Goal: Task Accomplishment & Management: Use online tool/utility

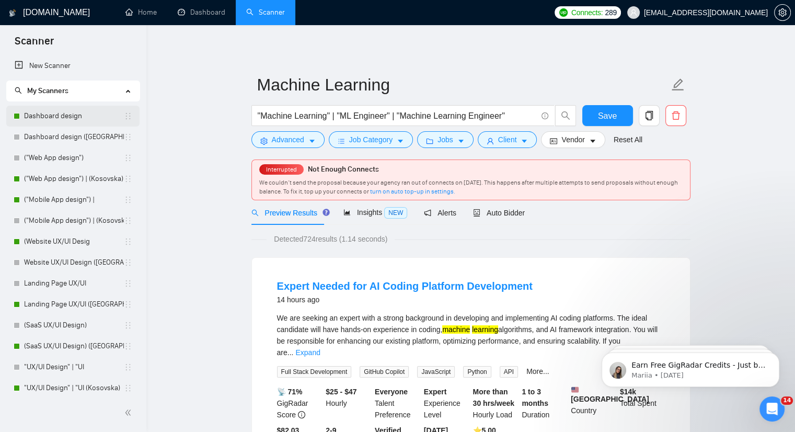
click at [64, 119] on link "Dashboard design" at bounding box center [74, 116] width 100 height 21
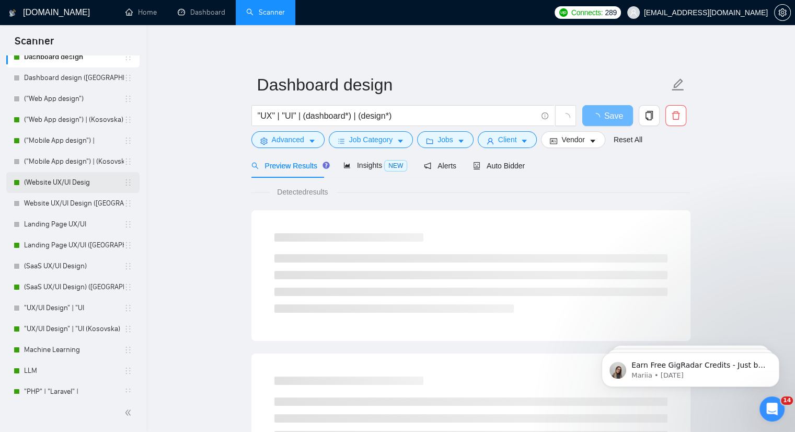
scroll to position [67, 0]
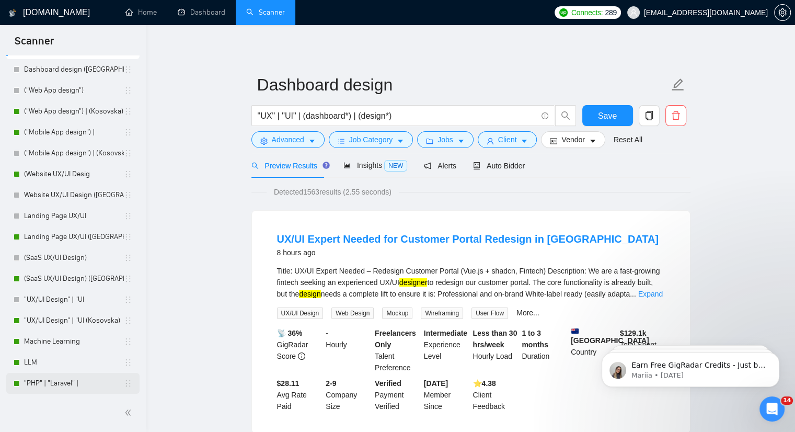
click at [48, 382] on link ""PHP" | "Laravel" |" at bounding box center [74, 383] width 100 height 21
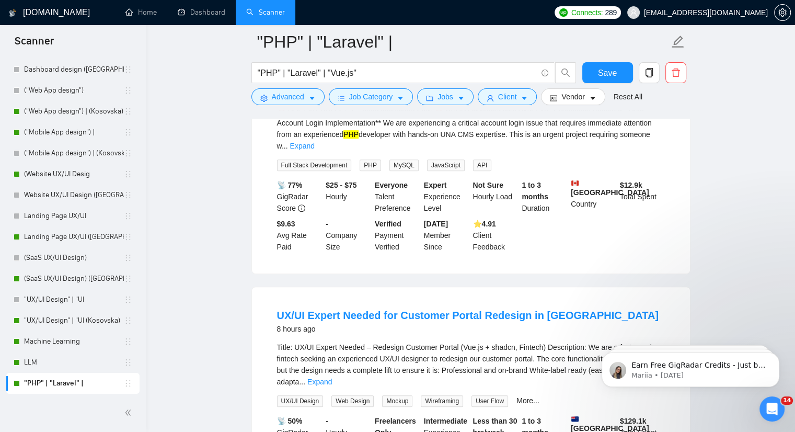
scroll to position [470, 0]
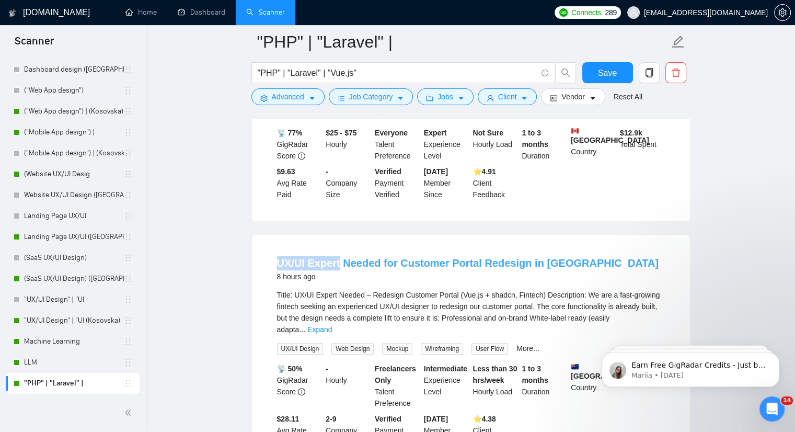
drag, startPoint x: 270, startPoint y: 251, endPoint x: 339, endPoint y: 253, distance: 69.0
click at [339, 253] on li "UX/UI Expert Needed for Customer Portal Redesign in Fintech 8 hours ago Title: …" at bounding box center [470, 351] width 413 height 208
copy link "UX/UI Expert"
click at [304, 102] on button "Advanced" at bounding box center [287, 96] width 73 height 17
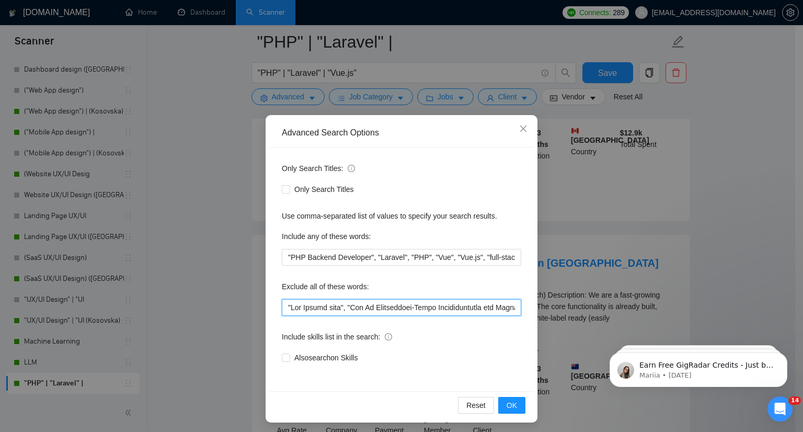
click at [284, 311] on input "text" at bounding box center [401, 307] width 239 height 17
paste input "UX/UI Expert"
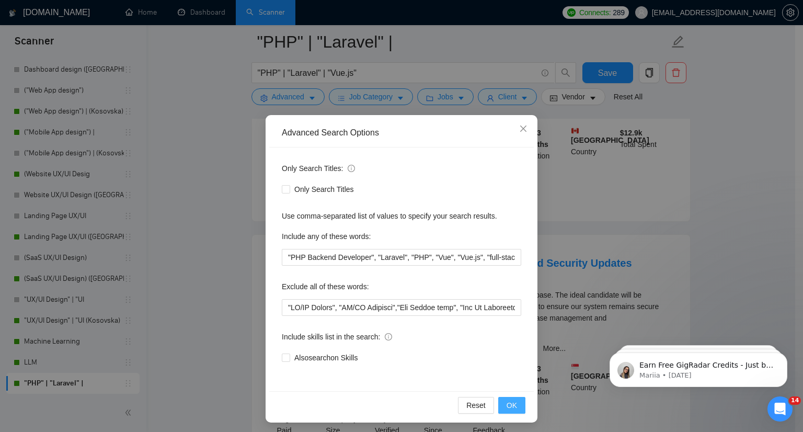
click at [513, 407] on button "OK" at bounding box center [511, 405] width 27 height 17
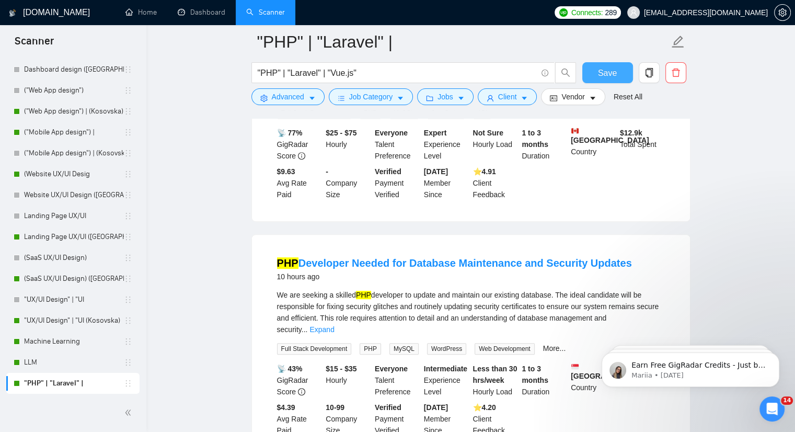
click at [600, 76] on span "Save" at bounding box center [607, 72] width 19 height 13
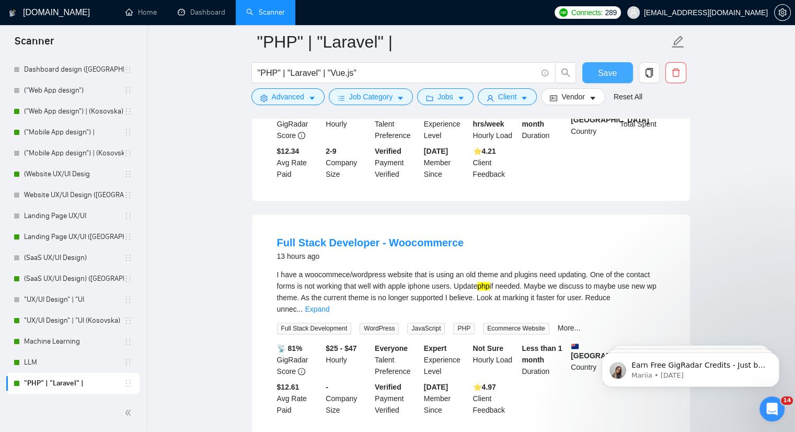
scroll to position [1202, 0]
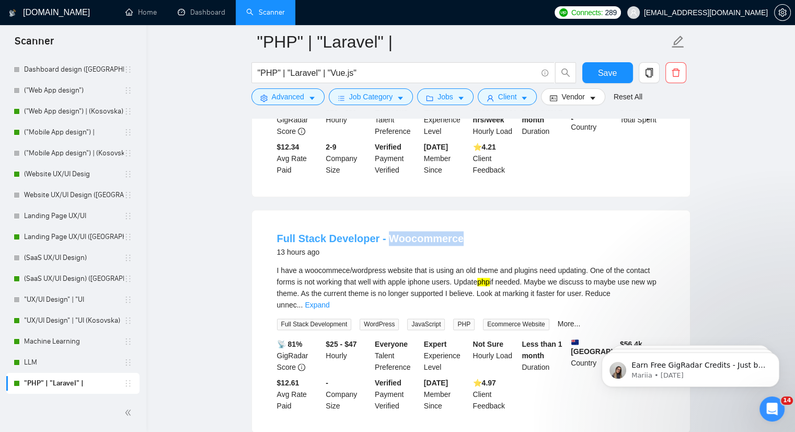
drag, startPoint x: 468, startPoint y: 199, endPoint x: 387, endPoint y: 203, distance: 81.6
click at [383, 231] on div "Full Stack Developer - Woocommerce 13 hours ago" at bounding box center [471, 244] width 388 height 27
copy link "Woocommerce"
click at [318, 98] on button "Advanced" at bounding box center [287, 96] width 73 height 17
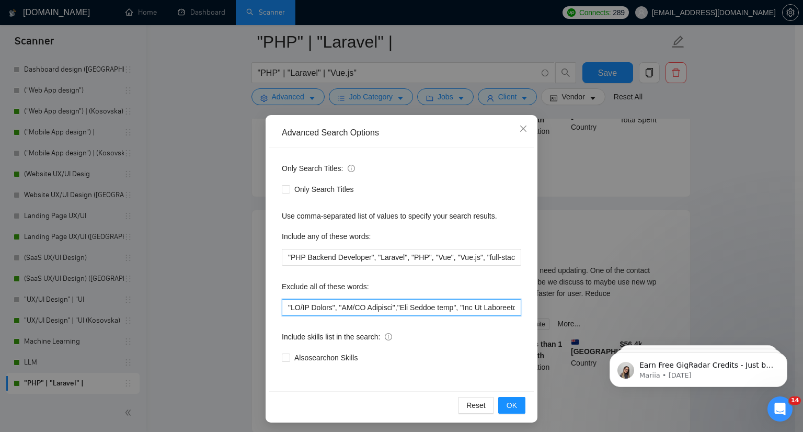
click at [282, 304] on input "text" at bounding box center [401, 307] width 239 height 17
paste input "Woocommerce"
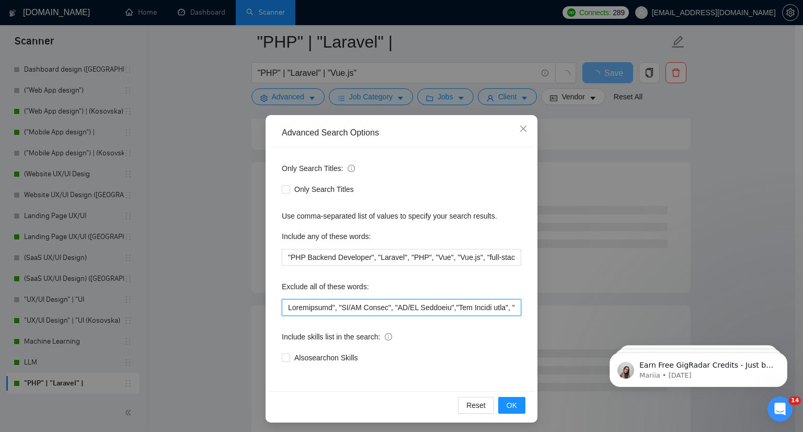
click at [284, 305] on input "text" at bounding box center [401, 307] width 239 height 17
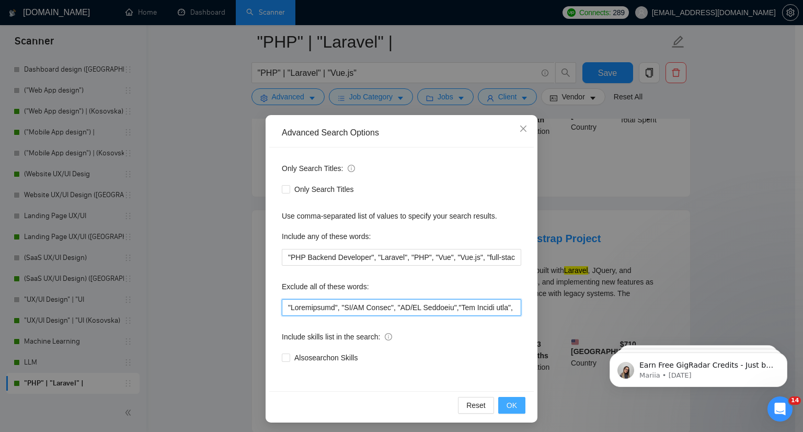
type input ""Woocommerce", "UX/UI Expert", "UX/UI Designer","Fix Google maps", "Set Up Cert…"
click at [514, 403] on button "OK" at bounding box center [511, 405] width 27 height 17
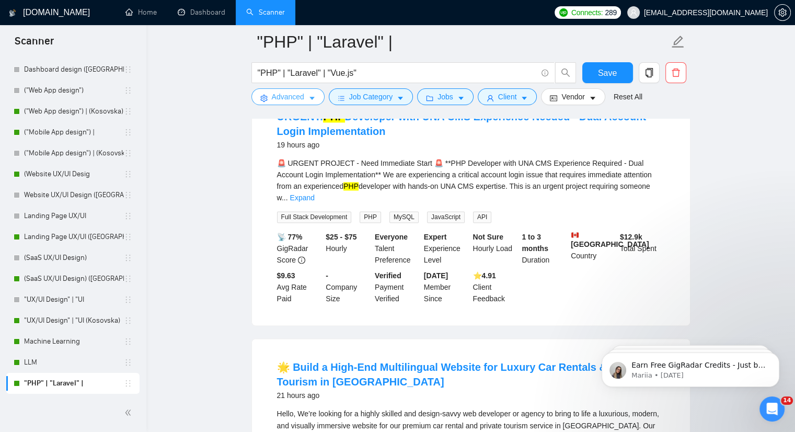
scroll to position [1620, 0]
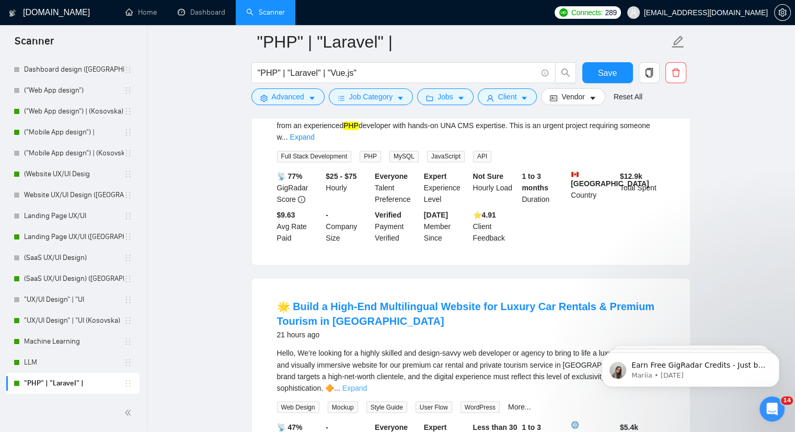
click at [367, 383] on link "Expand" at bounding box center [354, 387] width 25 height 8
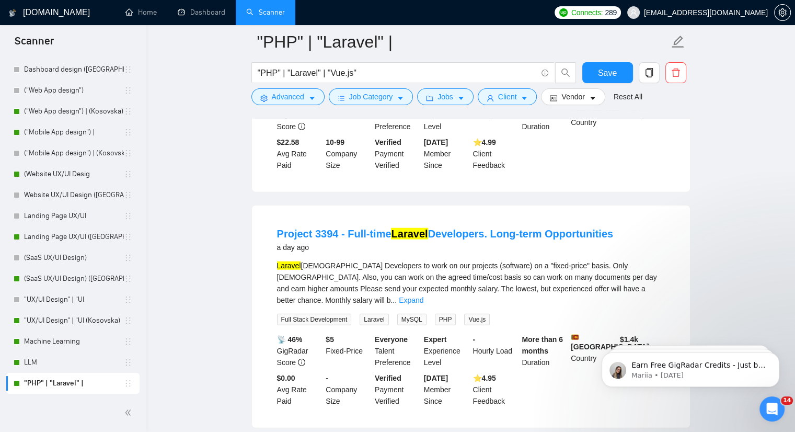
scroll to position [2497, 0]
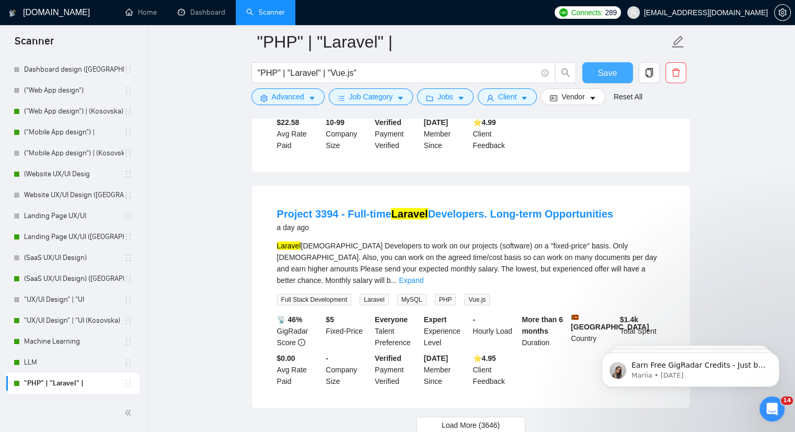
click at [606, 65] on button "Save" at bounding box center [607, 72] width 51 height 21
